Goal: Use online tool/utility: Utilize a website feature to perform a specific function

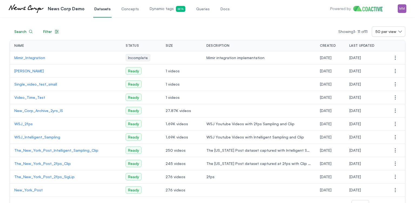
scroll to position [25, 0]
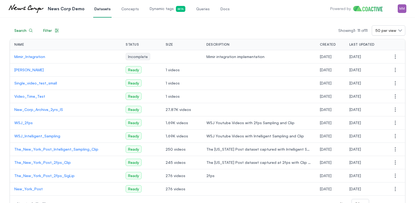
click at [42, 109] on p "New_Corp_Archive_2yrs_IS" at bounding box center [65, 109] width 103 height 5
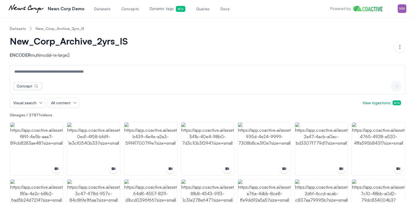
click at [158, 9] on span "Dynamic tags Beta" at bounding box center [168, 9] width 36 height 6
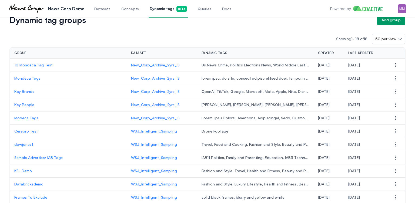
scroll to position [15, 0]
click at [38, 65] on p "10 Mondeca Tag Test" at bounding box center [68, 64] width 108 height 5
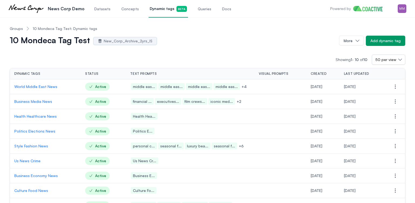
click at [25, 87] on p "World Middle East News" at bounding box center [45, 86] width 62 height 5
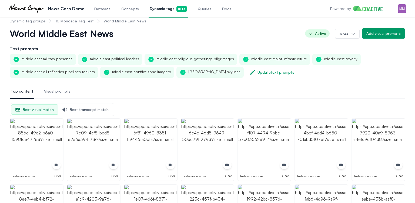
scroll to position [7, 0]
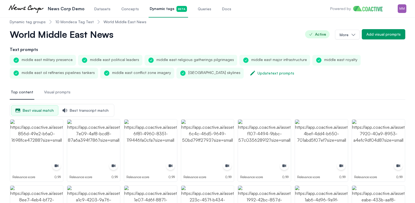
click at [166, 26] on nav "Dynamic tag groups 10 Mondeca Tag Test World Middle East News" at bounding box center [208, 22] width 396 height 14
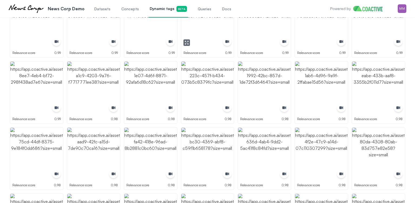
scroll to position [131, 0]
click at [202, 6] on span "Queries" at bounding box center [205, 8] width 14 height 5
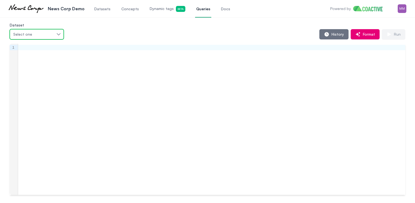
click at [44, 37] on button "Select one" at bounding box center [37, 34] width 54 height 10
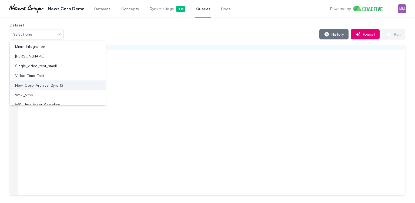
click at [46, 84] on span "New_Corp_Archive_2yrs_IS" at bounding box center [39, 85] width 48 height 5
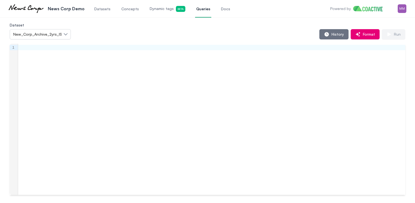
click at [199, 13] on link "Queries" at bounding box center [203, 9] width 16 height 18
click at [46, 37] on button "New_Corp_Archive_2yrs_IS" at bounding box center [40, 34] width 61 height 10
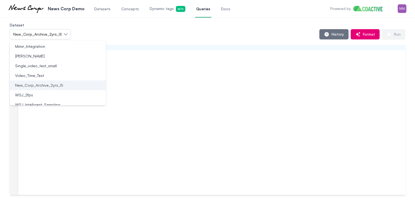
click at [44, 86] on span "New_Corp_Archive_2yrs_IS" at bounding box center [39, 85] width 48 height 5
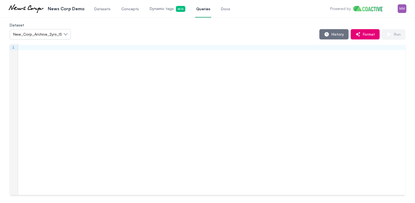
click at [154, 26] on div "Dataset New_Corp_Archive_2yrs_IS History Format Run" at bounding box center [208, 31] width 396 height 18
click at [341, 31] on button "History" at bounding box center [333, 34] width 29 height 10
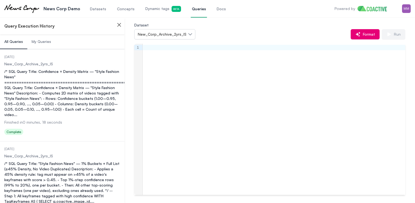
click at [82, 108] on div "/* SQL Query Title: Confidence × Density Matrix — "Style Fashion News" ========…" at bounding box center [62, 93] width 116 height 49
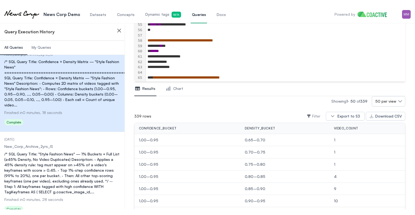
scroll to position [15, 0]
